Goal: Communication & Community: Connect with others

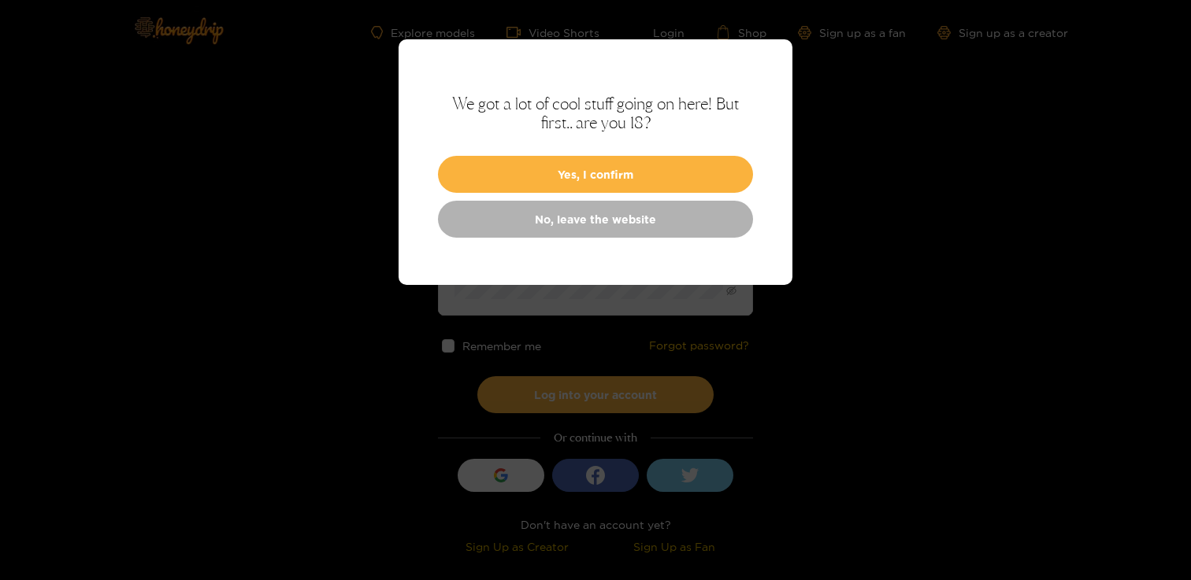
click at [499, 154] on div "We got a lot of cool stuff going on here! But first.. are you 18? Yes, I confir…" at bounding box center [596, 162] width 394 height 246
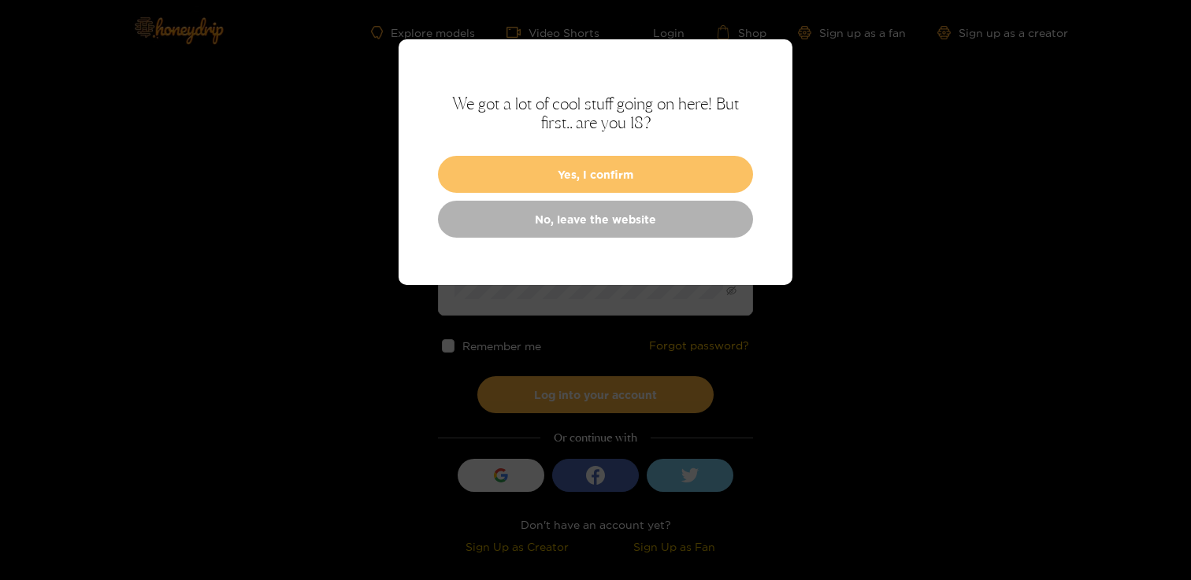
click at [499, 172] on button "Yes, I confirm" at bounding box center [595, 174] width 315 height 37
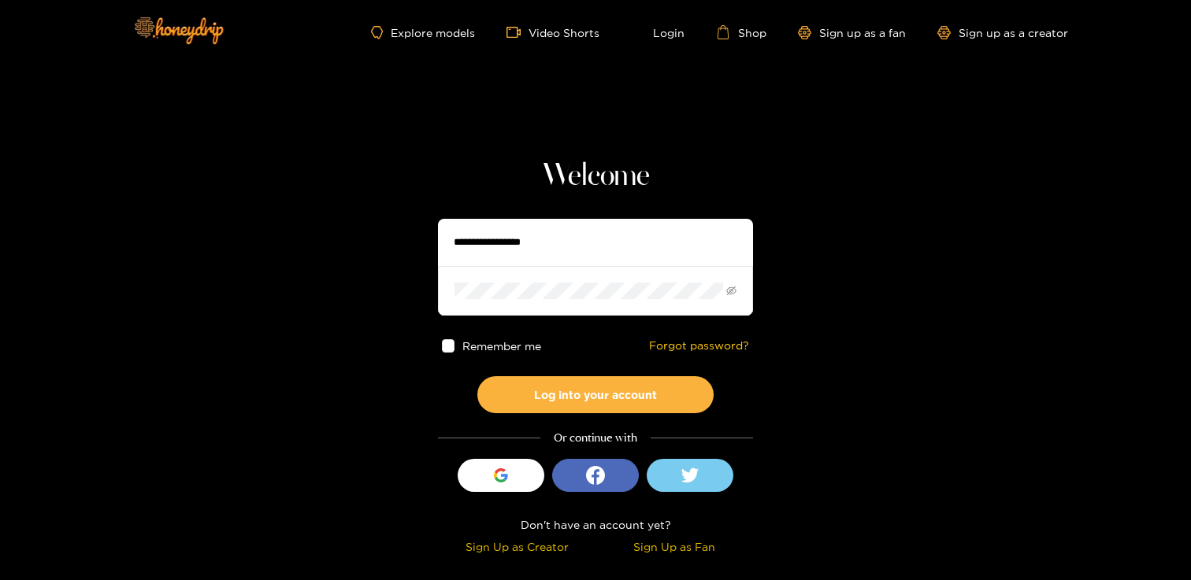
click at [499, 237] on input "text" at bounding box center [595, 242] width 315 height 47
type input "**********"
click at [477, 376] on button "Log into your account" at bounding box center [595, 394] width 236 height 37
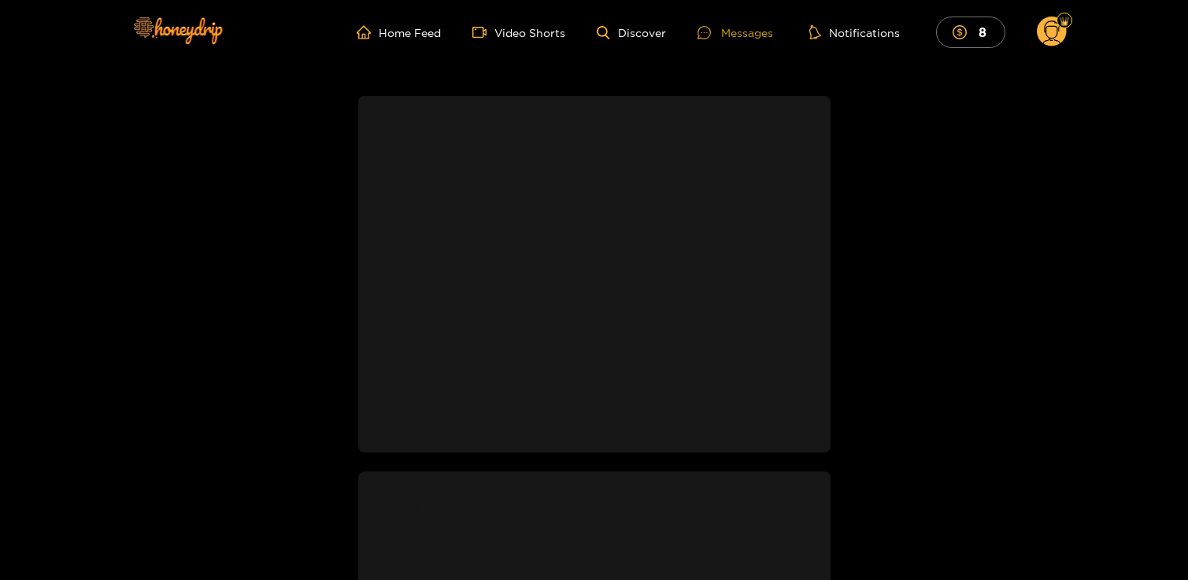
click at [719, 34] on div at bounding box center [710, 32] width 24 height 13
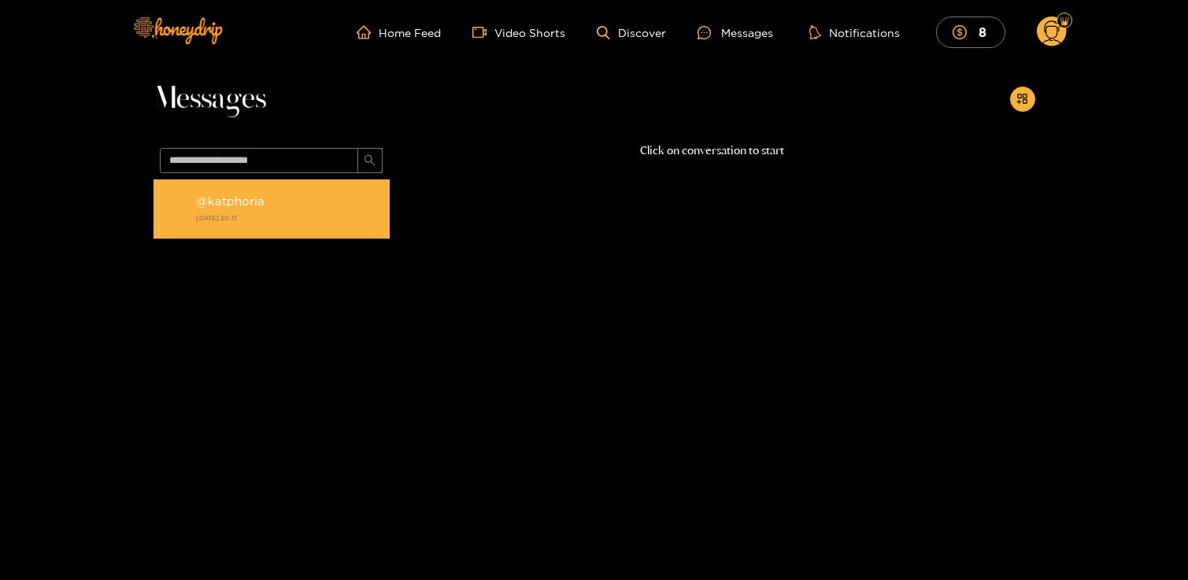
click at [267, 215] on strong "[DATE] 20:31" at bounding box center [289, 218] width 186 height 14
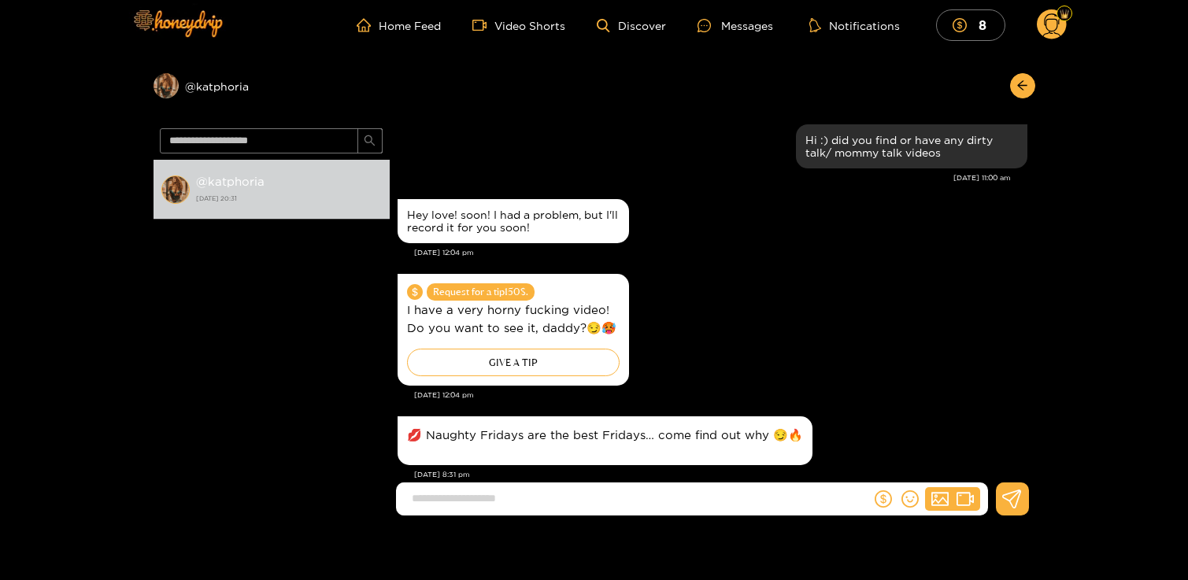
scroll to position [1710, 0]
